Goal: Entertainment & Leisure: Consume media (video, audio)

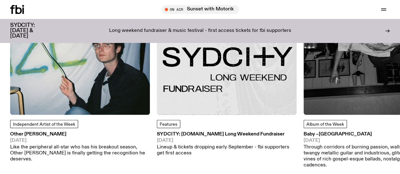
scroll to position [782, 0]
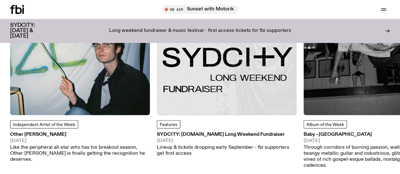
click at [0, 0] on link "Explore" at bounding box center [0, 0] width 0 height 0
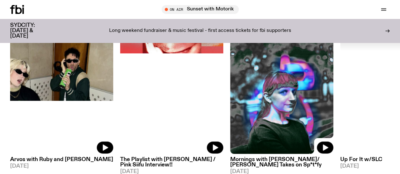
scroll to position [312, 0]
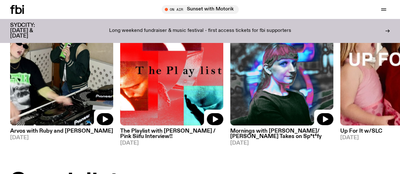
click at [166, 70] on img at bounding box center [171, 57] width 103 height 138
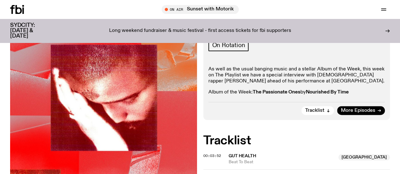
scroll to position [138, 0]
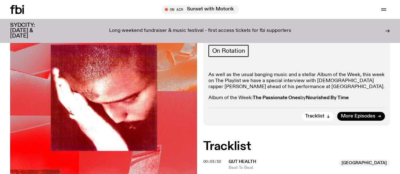
click at [286, 74] on p "As well as the usual banging music and a stellar Album of the Week, this week o…" at bounding box center [297, 81] width 177 height 18
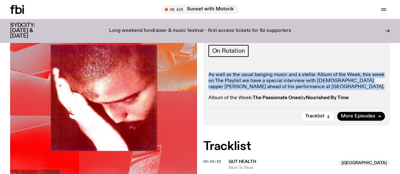
drag, startPoint x: 286, startPoint y: 74, endPoint x: 309, endPoint y: 73, distance: 23.5
click at [309, 73] on p "As well as the usual banging music and a stellar Album of the Week, this week o…" at bounding box center [297, 81] width 177 height 18
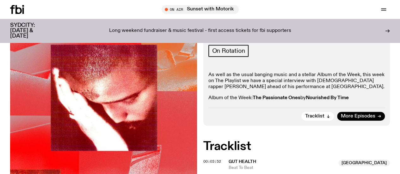
click at [13, 6] on icon at bounding box center [12, 9] width 4 height 9
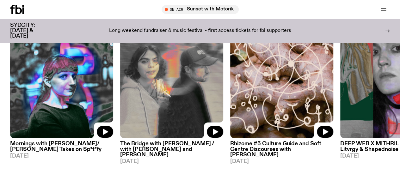
scroll to position [313, 0]
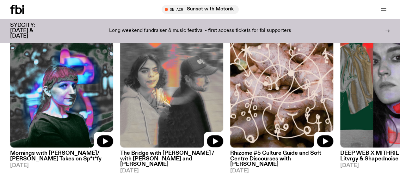
scroll to position [302, 0]
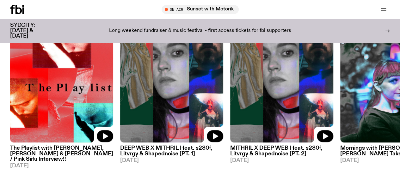
scroll to position [307, 0]
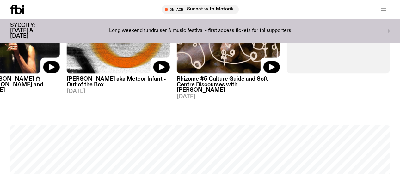
scroll to position [377, 0]
